Goal: Transaction & Acquisition: Book appointment/travel/reservation

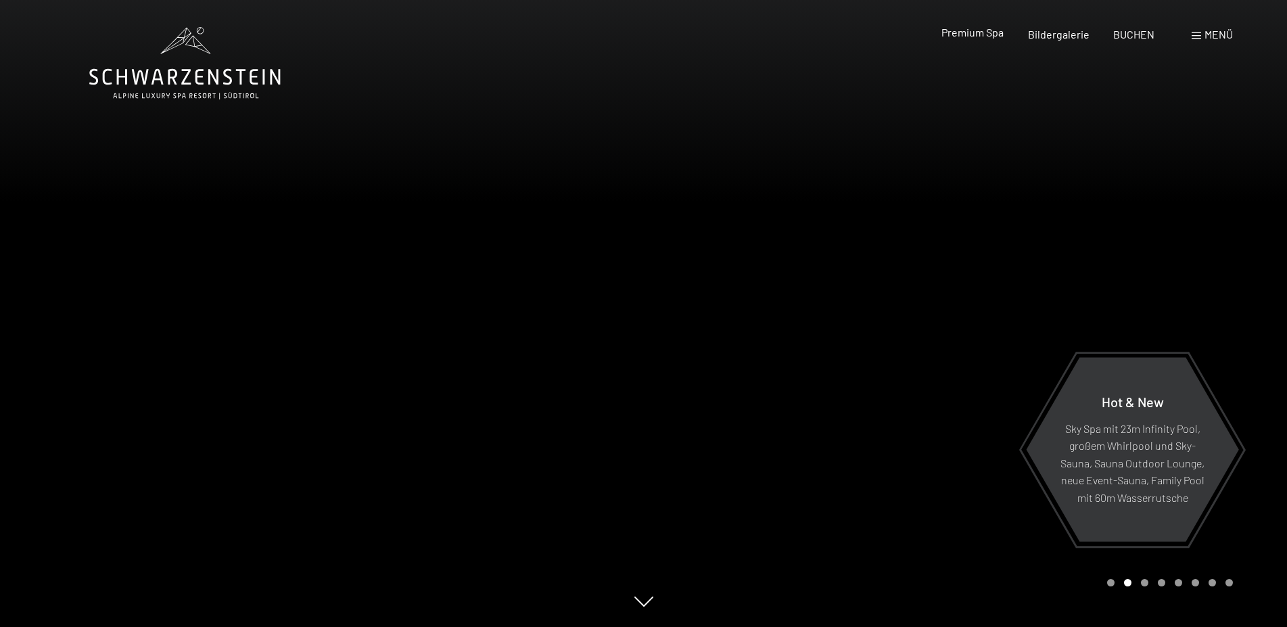
click at [972, 34] on span "Premium Spa" at bounding box center [972, 32] width 62 height 13
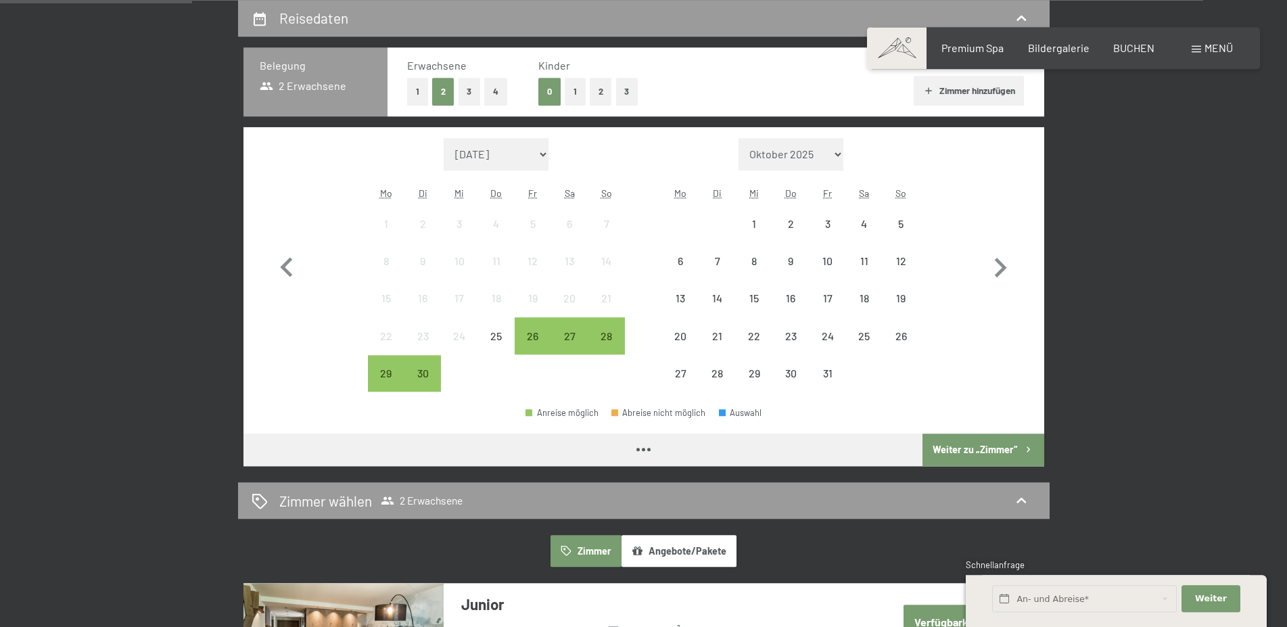
scroll to position [345, 0]
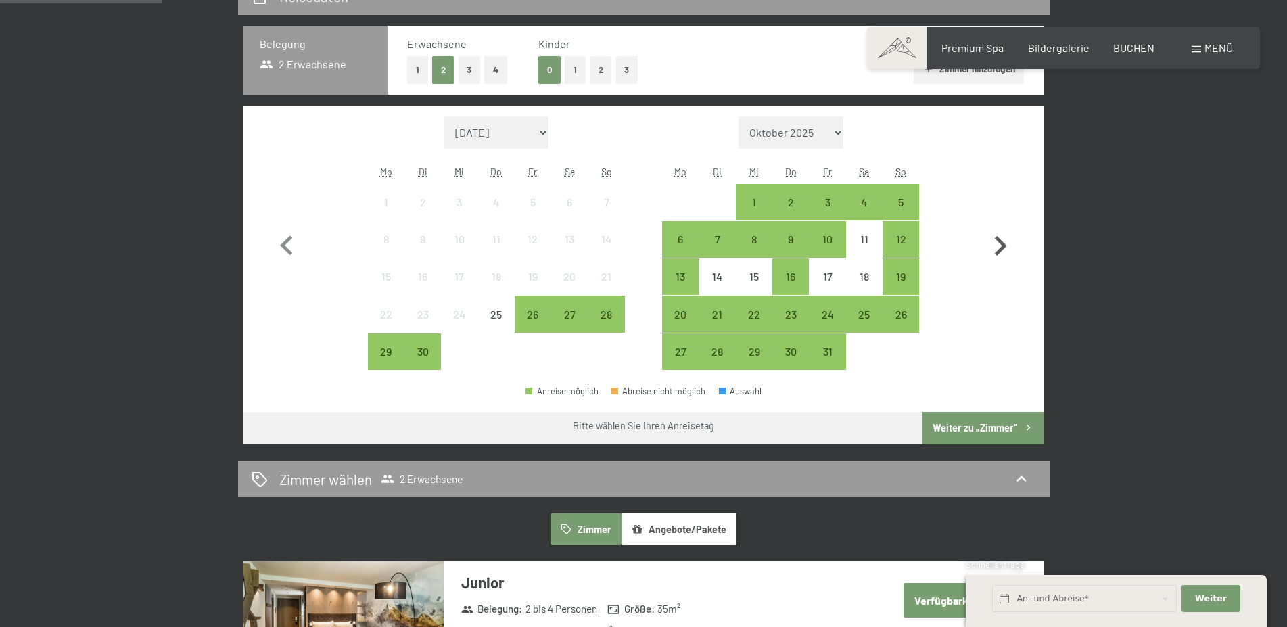
click at [1008, 250] on icon "button" at bounding box center [999, 246] width 39 height 39
select select "2025-10-01"
select select "2025-11-01"
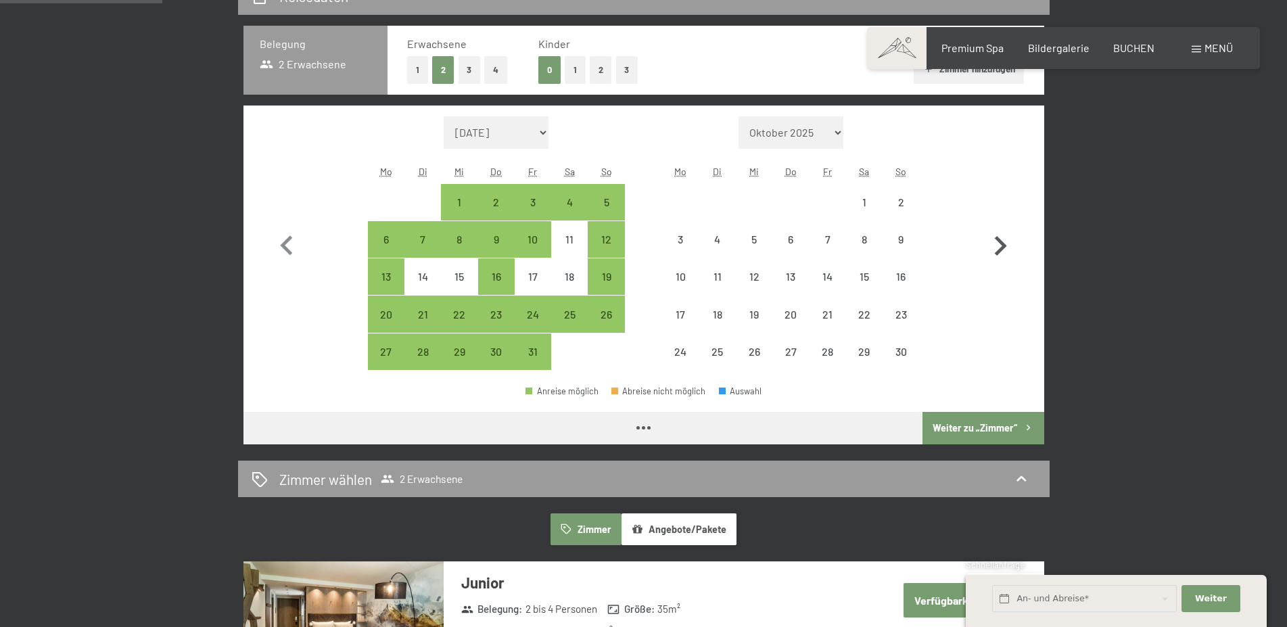
click at [1008, 250] on icon "button" at bounding box center [999, 246] width 39 height 39
select select "2025-11-01"
select select "2025-12-01"
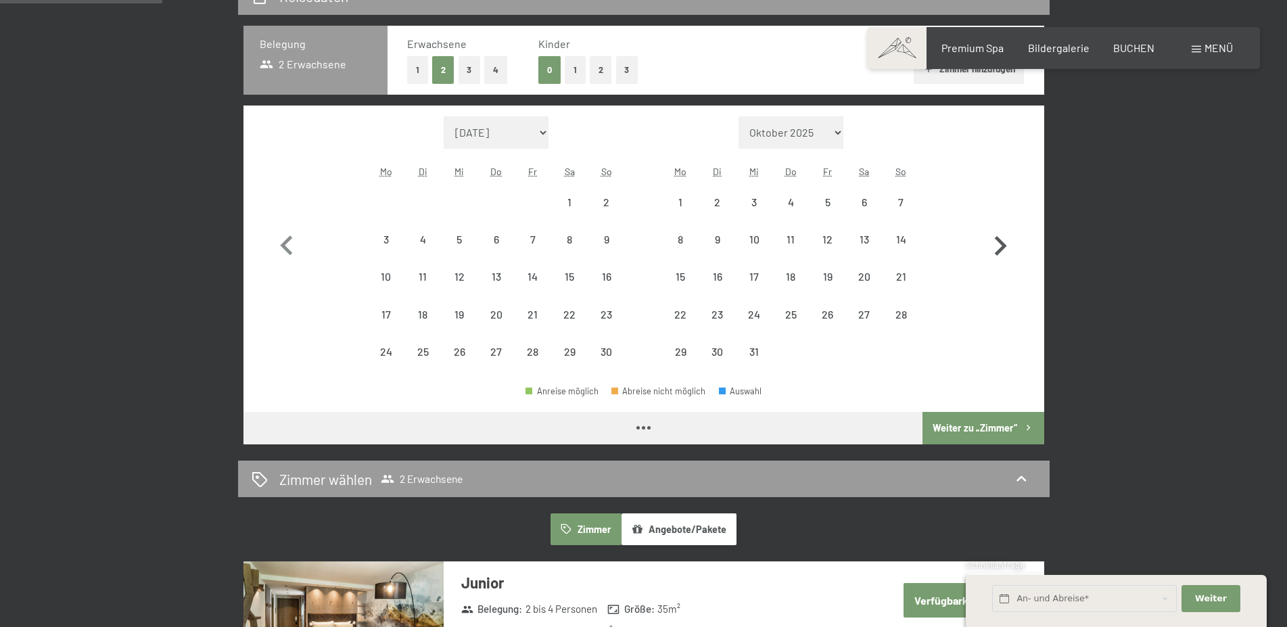
select select "2025-11-01"
select select "2025-12-01"
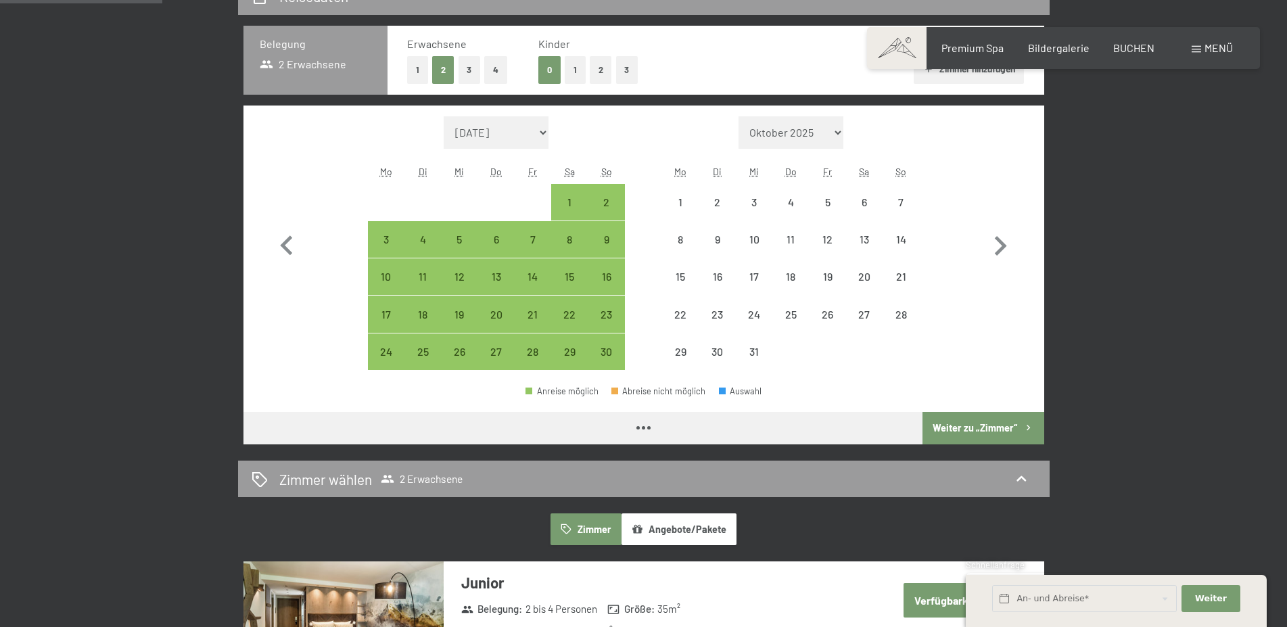
select select "2025-11-01"
select select "2025-12-01"
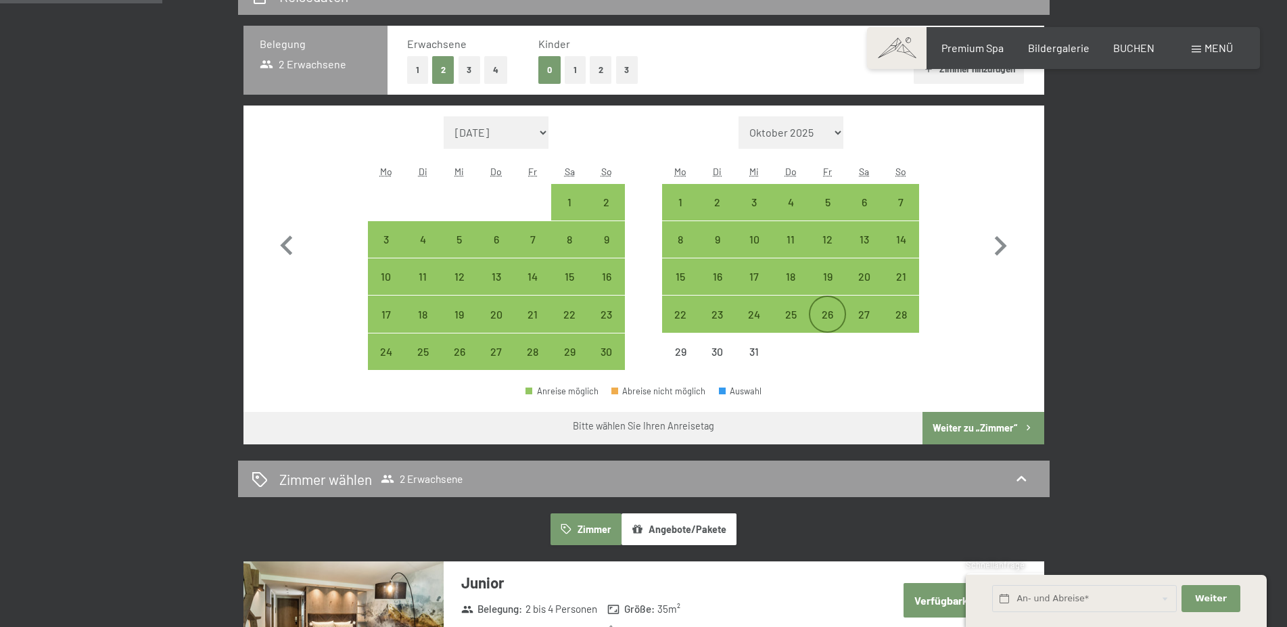
click at [832, 311] on div "26" at bounding box center [827, 326] width 34 height 34
select select "2025-11-01"
select select "2025-12-01"
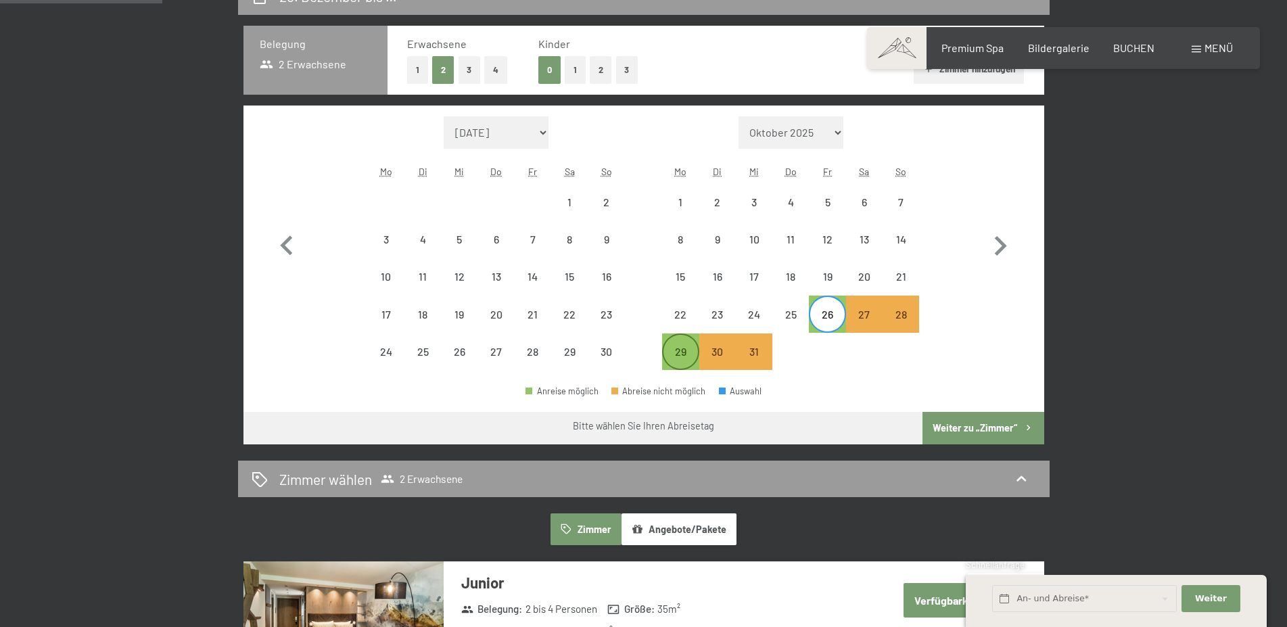
click at [680, 358] on div "29" at bounding box center [680, 363] width 34 height 34
select select "2025-11-01"
select select "2025-12-01"
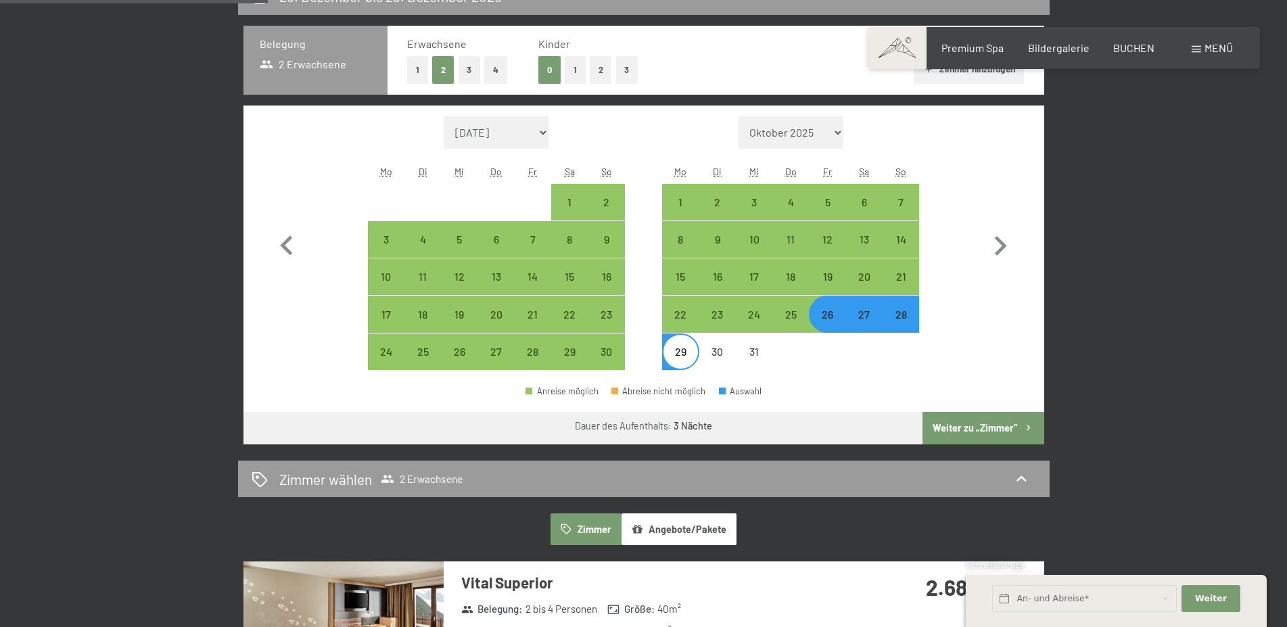
scroll to position [414, 0]
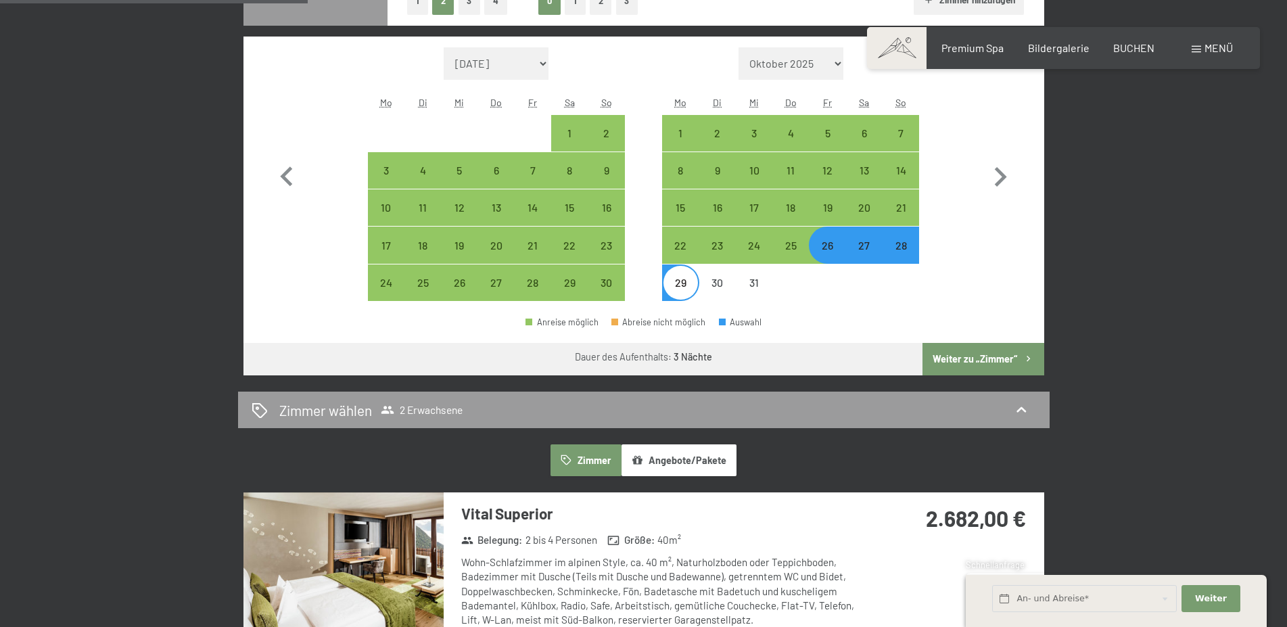
click at [978, 359] on button "Weiter zu „Zimmer“" at bounding box center [982, 359] width 121 height 32
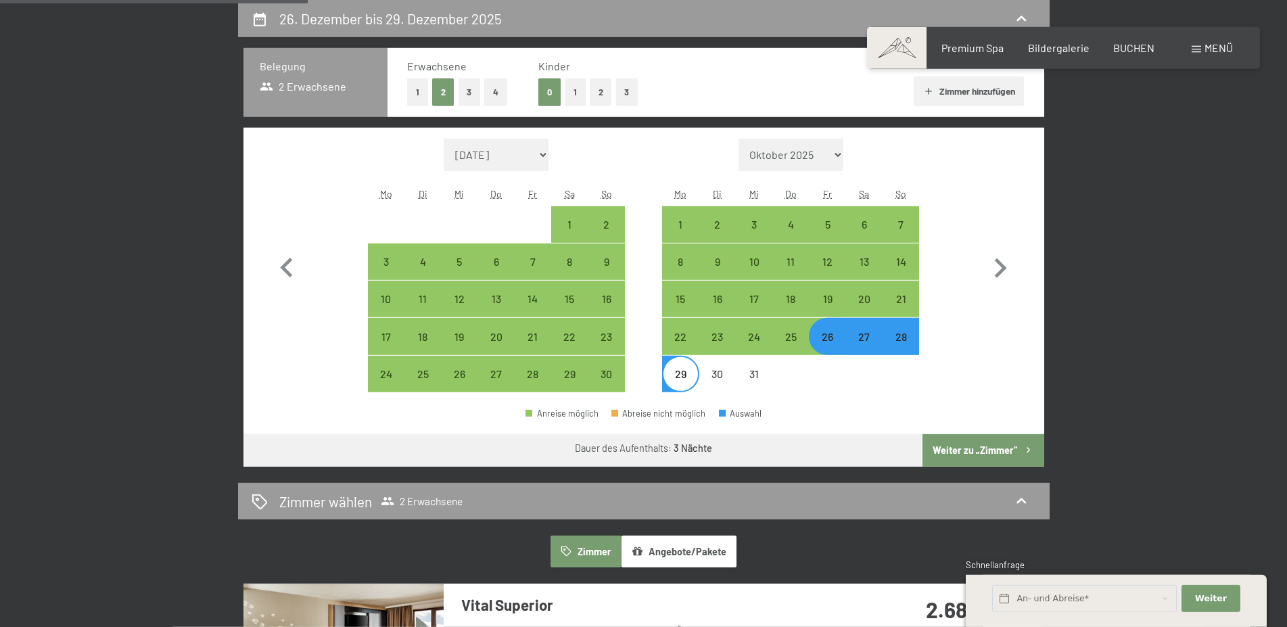
select select "2025-11-01"
select select "2025-12-01"
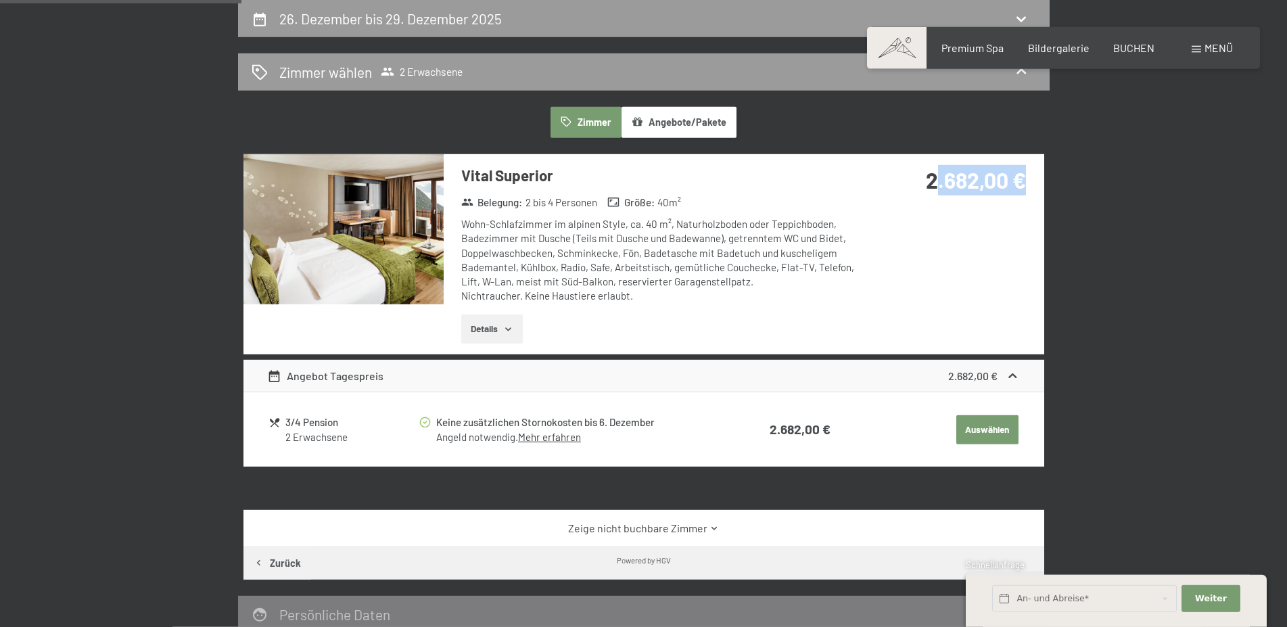
drag, startPoint x: 935, startPoint y: 184, endPoint x: 1021, endPoint y: 176, distance: 86.2
click at [1021, 176] on strong "2.682,00 €" at bounding box center [976, 180] width 100 height 26
click at [1022, 176] on strong "2.682,00 €" at bounding box center [976, 180] width 100 height 26
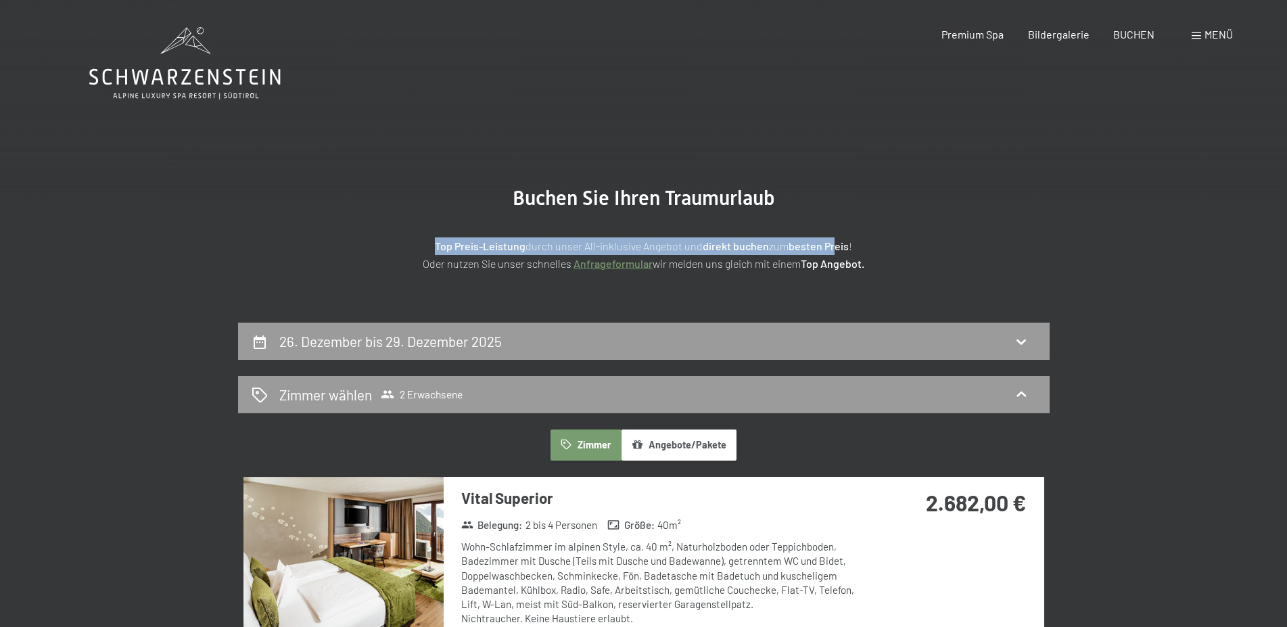
drag, startPoint x: 613, startPoint y: 240, endPoint x: 839, endPoint y: 253, distance: 226.2
click at [839, 253] on p "Top Preis-Leistung durch unser All-inklusive Angebot und direkt buchen zum best…" at bounding box center [644, 254] width 676 height 34
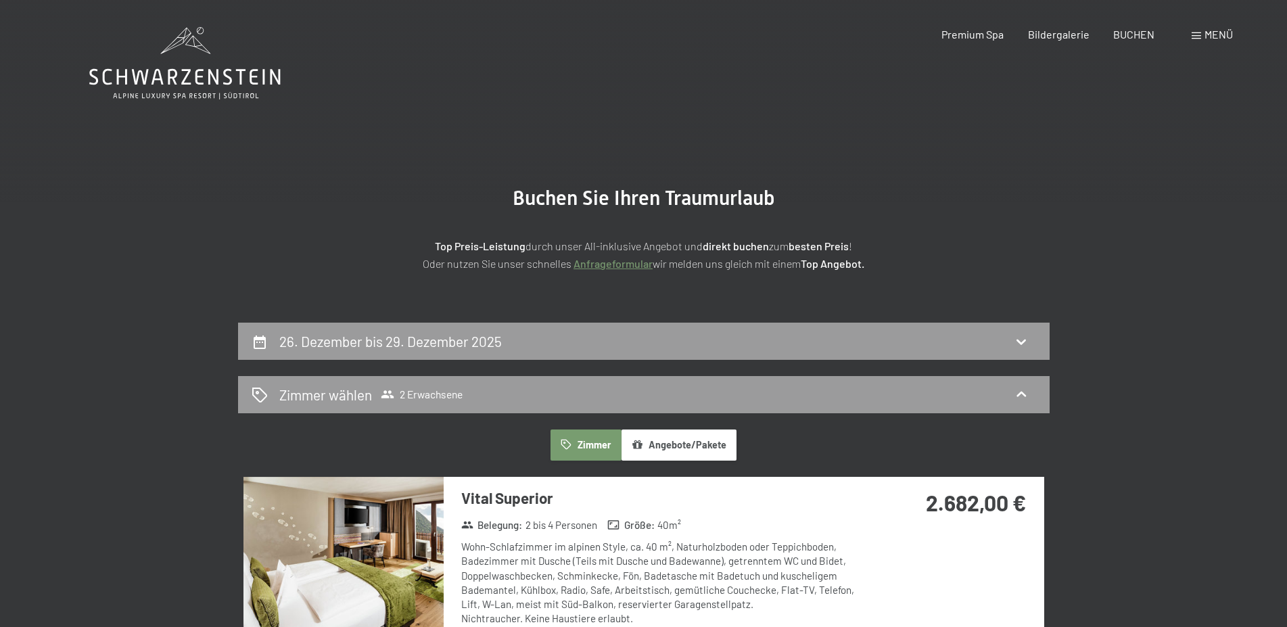
click at [872, 248] on p "Top Preis-Leistung durch unser All-inklusive Angebot und direkt buchen zum best…" at bounding box center [644, 254] width 676 height 34
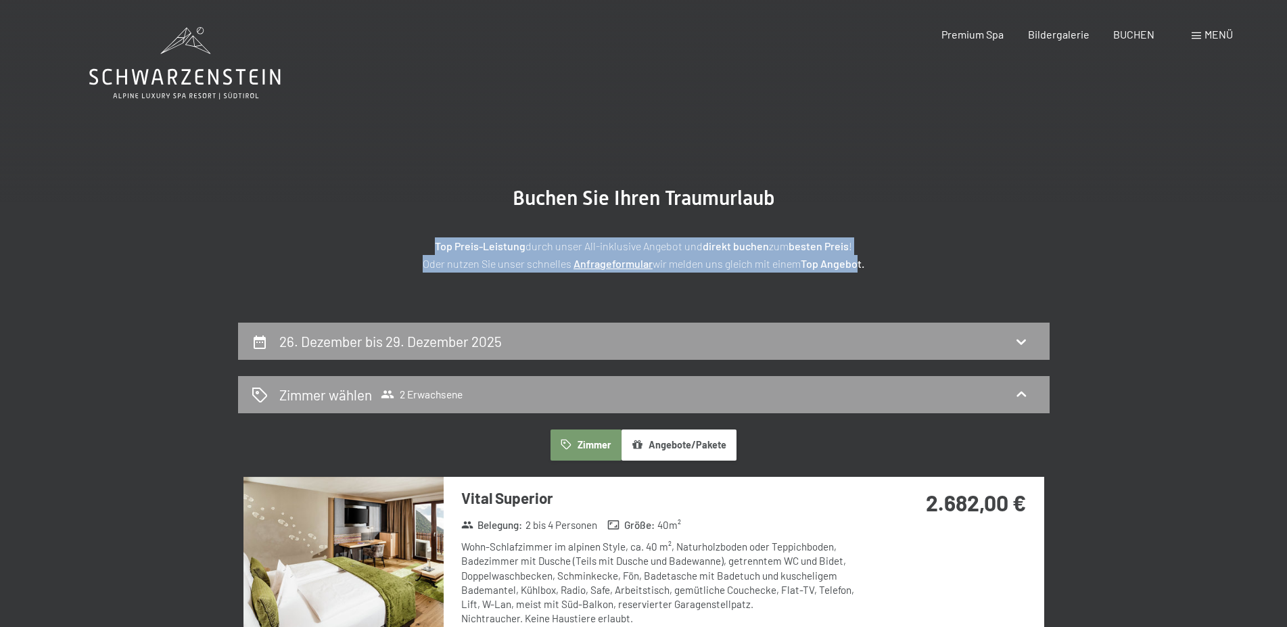
drag, startPoint x: 712, startPoint y: 269, endPoint x: 417, endPoint y: 226, distance: 298.0
click at [379, 235] on div "Top Preis-Leistung durch unser All-inklusive Angebot und direkt buchen zum best…" at bounding box center [644, 241] width 676 height 62
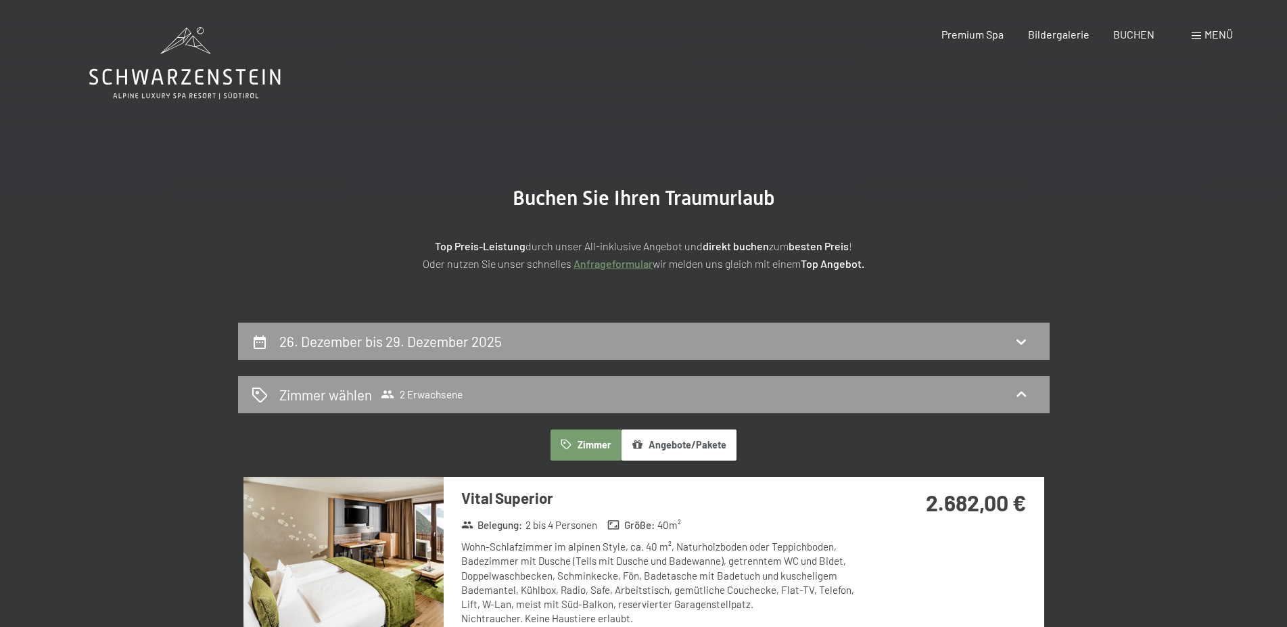
click at [418, 226] on div "Top Preis-Leistung durch unser All-inklusive Angebot und direkt buchen zum best…" at bounding box center [644, 241] width 676 height 62
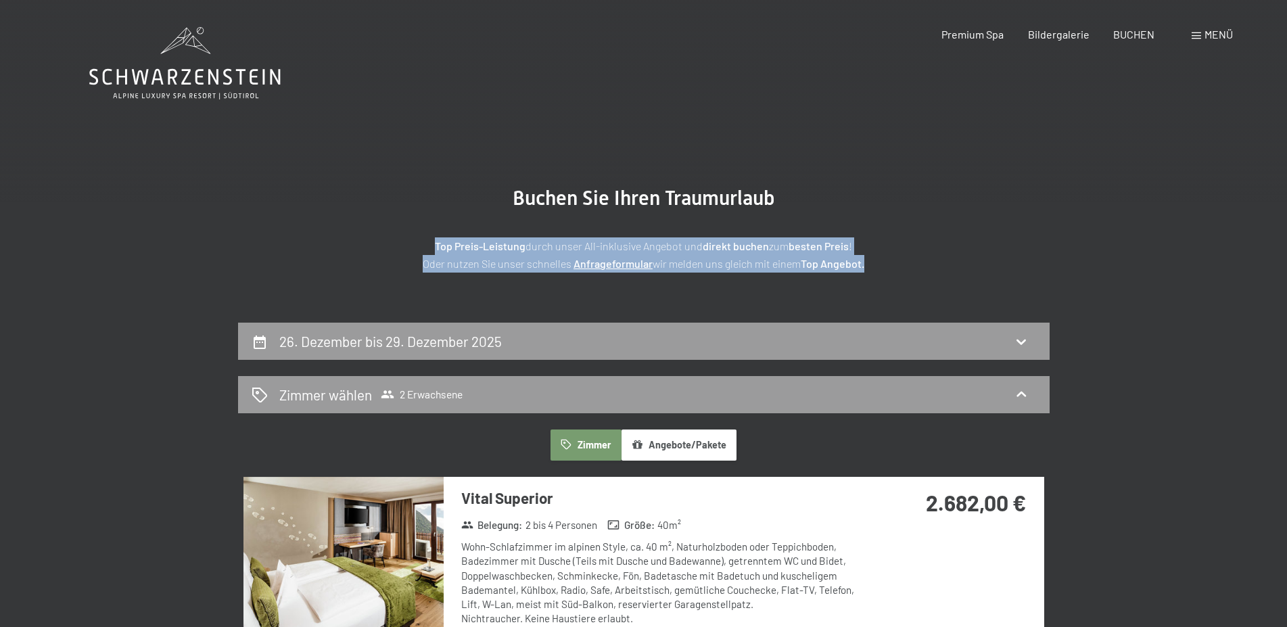
drag, startPoint x: 450, startPoint y: 237, endPoint x: 904, endPoint y: 269, distance: 454.8
click at [904, 269] on div "Top Preis-Leistung durch unser All-inklusive Angebot und direkt buchen zum best…" at bounding box center [644, 241] width 676 height 62
click at [903, 270] on p "Top Preis-Leistung durch unser All-inklusive Angebot und direkt buchen zum best…" at bounding box center [644, 254] width 676 height 34
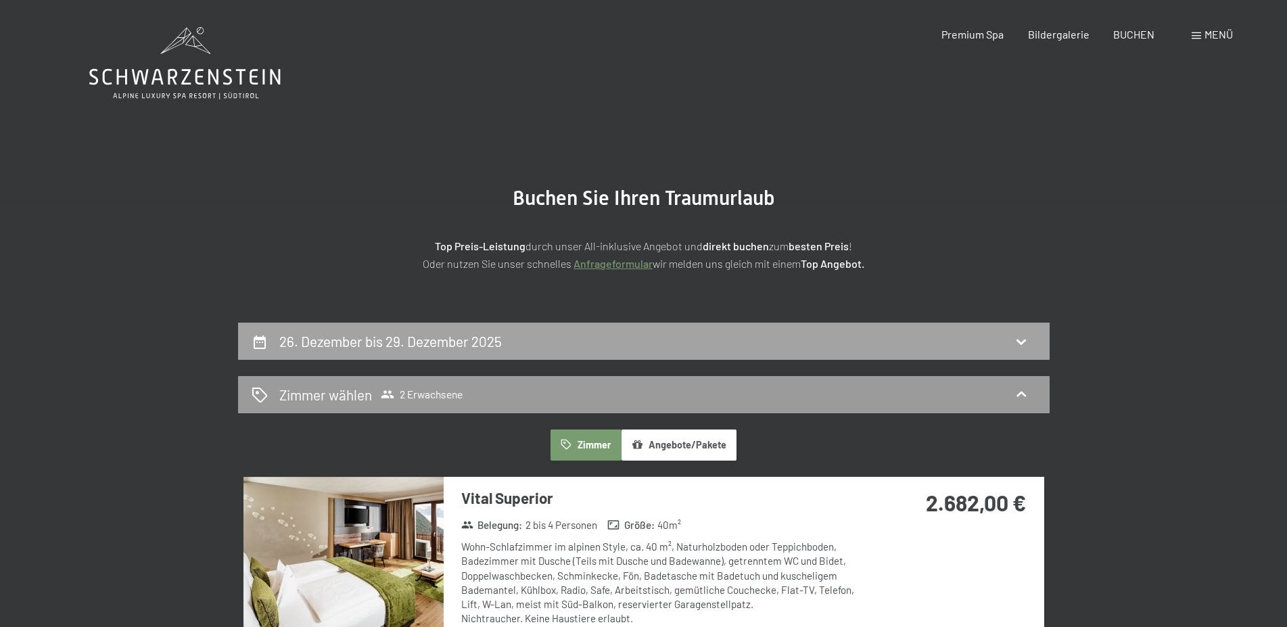
click at [435, 337] on h2 "26. Dezember bis 29. Dezember 2025" at bounding box center [390, 341] width 222 height 17
select select "2025-11-01"
select select "2025-12-01"
